Goal: Information Seeking & Learning: Learn about a topic

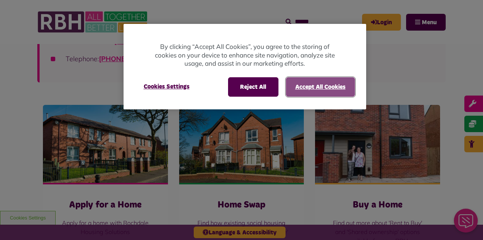
click at [316, 88] on button "Accept All Cookies" at bounding box center [320, 86] width 69 height 19
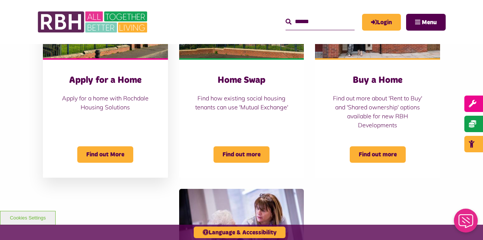
scroll to position [336, 0]
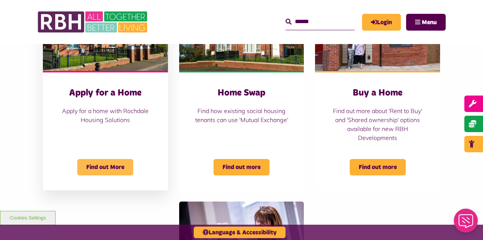
click at [101, 165] on span "Find out More" at bounding box center [105, 167] width 56 height 16
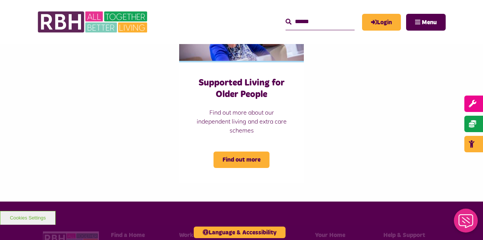
scroll to position [560, 0]
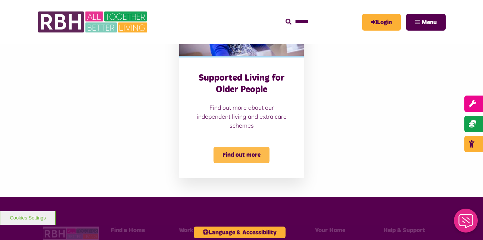
click at [232, 155] on span "Find out more" at bounding box center [242, 155] width 56 height 16
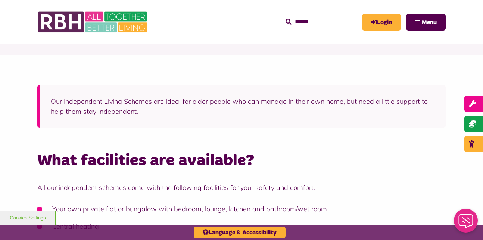
scroll to position [112, 0]
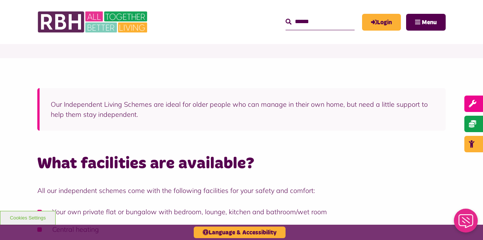
click at [327, 16] on input "Search" at bounding box center [320, 22] width 69 height 16
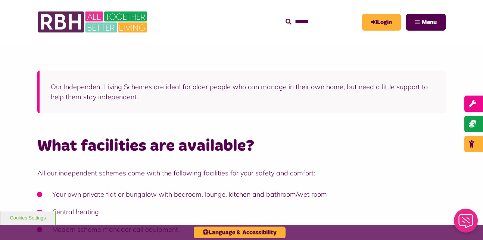
scroll to position [0, 0]
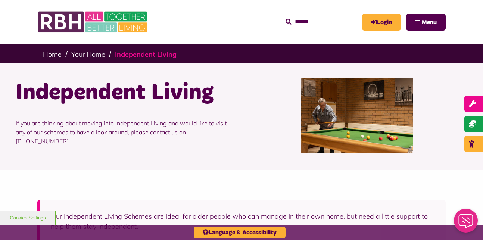
click at [145, 57] on link "Independent Living" at bounding box center [146, 54] width 62 height 9
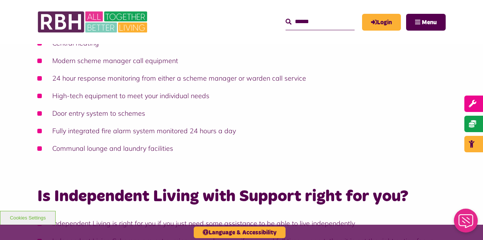
scroll to position [299, 0]
click at [295, 18] on input "Search" at bounding box center [320, 22] width 69 height 16
click at [295, 19] on input "Search" at bounding box center [320, 22] width 69 height 16
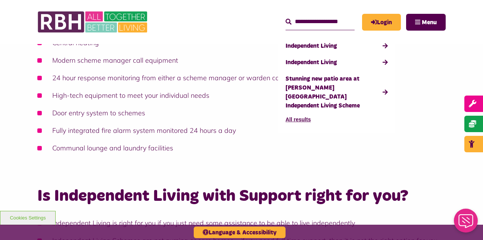
type input "**********"
click at [286, 18] on button "Search" at bounding box center [289, 22] width 6 height 9
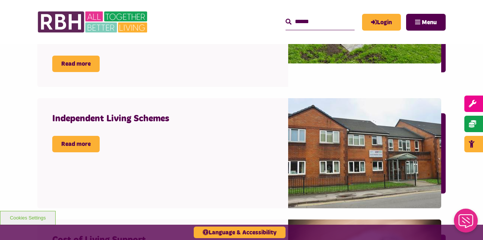
scroll to position [598, 0]
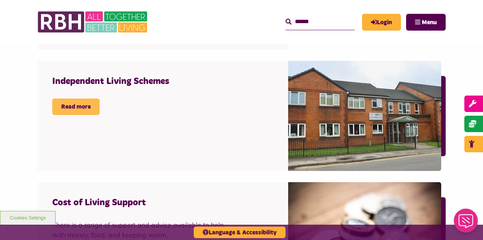
click at [87, 99] on link "Read more" at bounding box center [75, 107] width 47 height 16
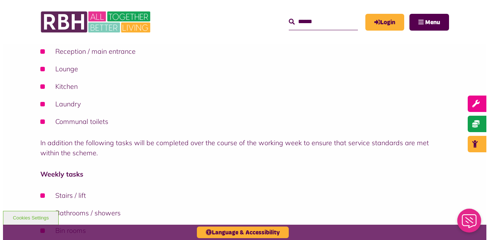
scroll to position [261, 0]
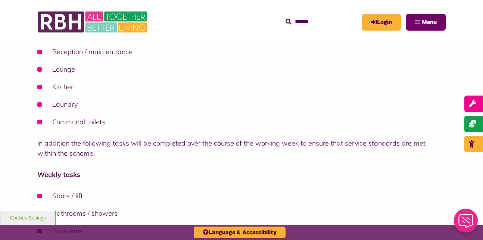
click at [427, 20] on span "Menu" at bounding box center [429, 22] width 15 height 6
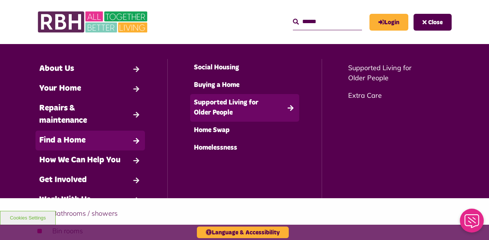
click at [230, 101] on link "Supported Living for Older People" at bounding box center [244, 108] width 109 height 28
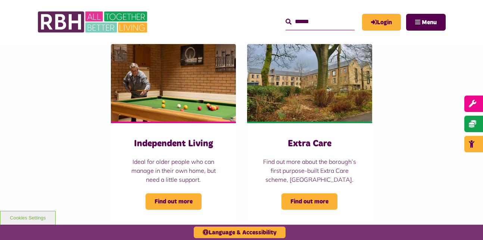
scroll to position [112, 0]
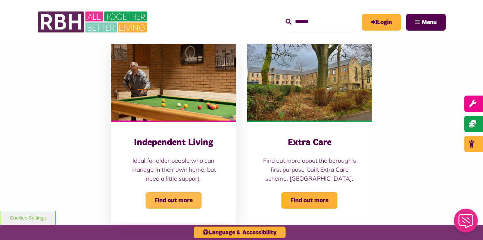
click at [172, 197] on span "Find out more" at bounding box center [174, 200] width 56 height 16
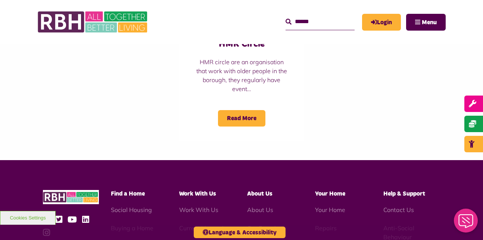
scroll to position [971, 0]
